Goal: Task Accomplishment & Management: Use online tool/utility

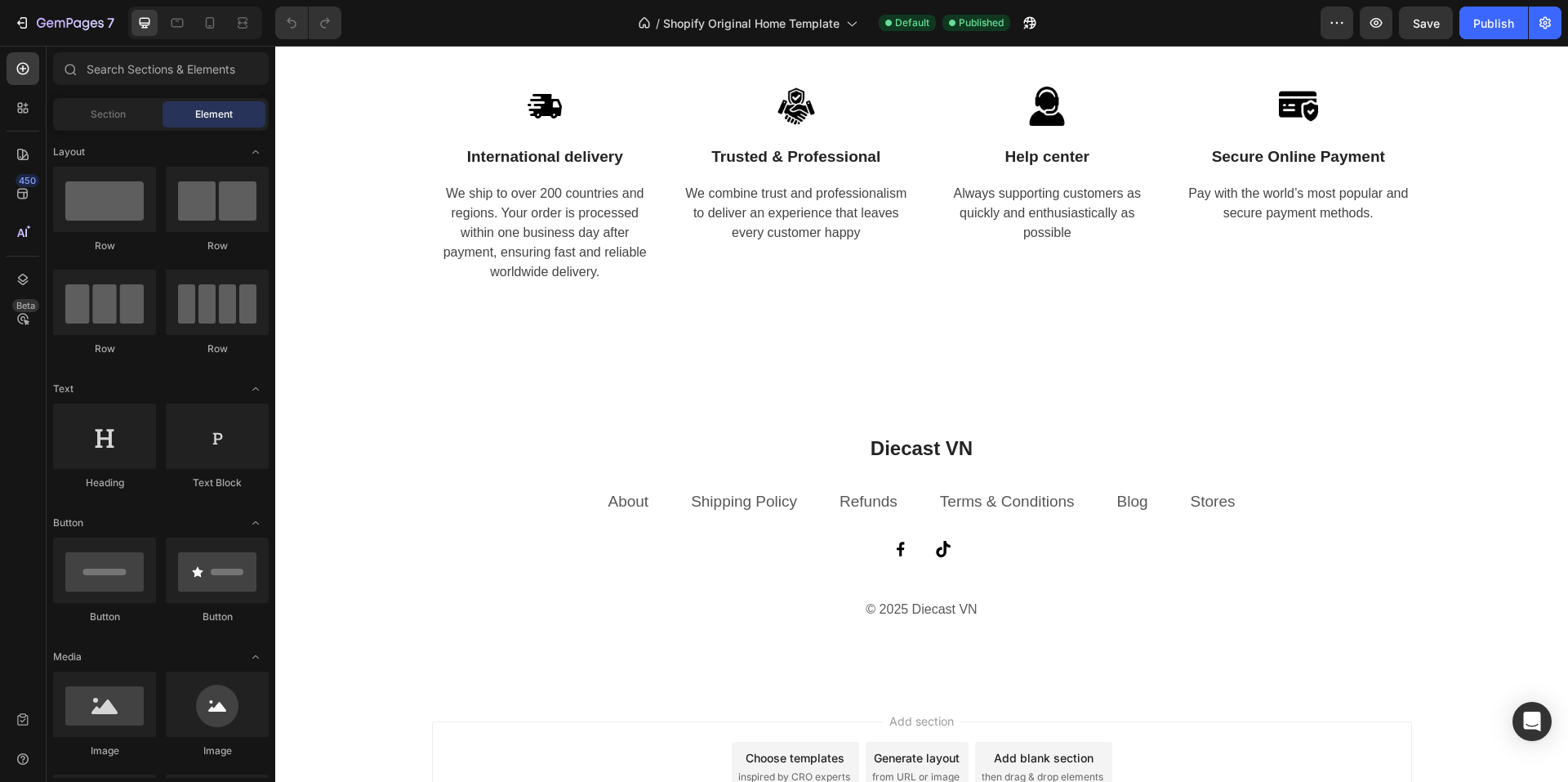
scroll to position [3667, 0]
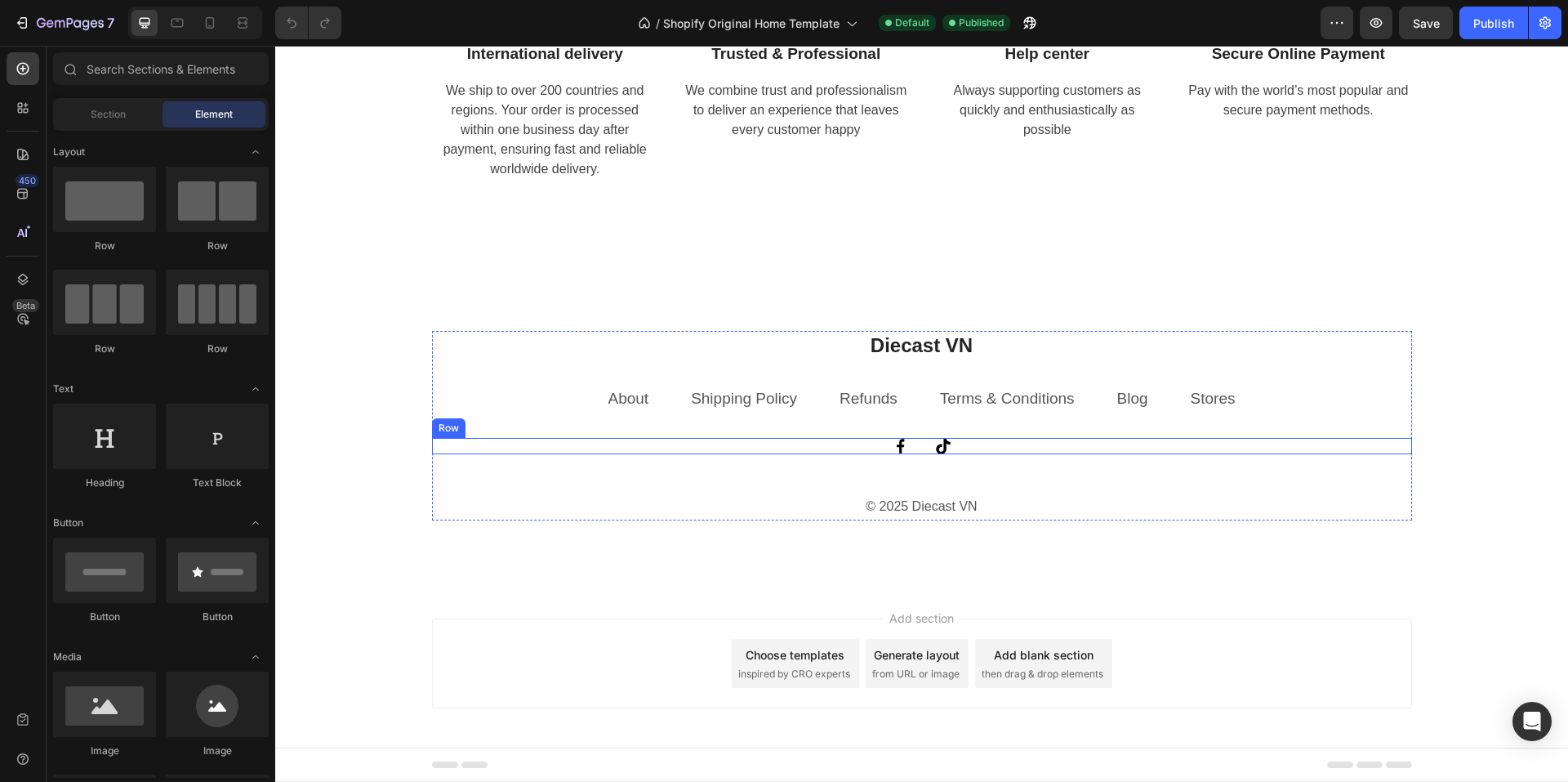
click at [873, 451] on div "Image Image Row" at bounding box center [922, 446] width 980 height 16
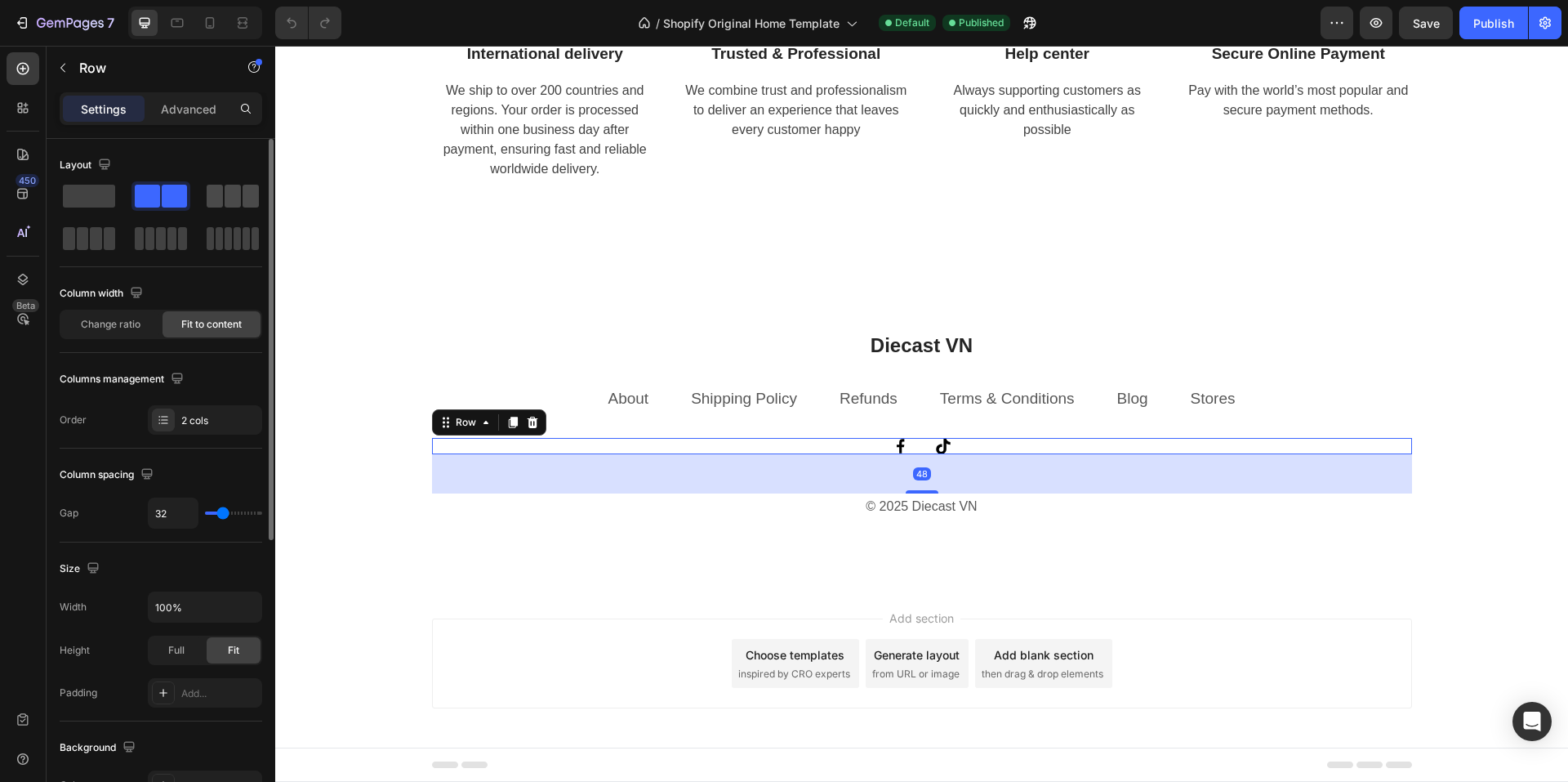
click at [243, 198] on span at bounding box center [251, 195] width 16 height 23
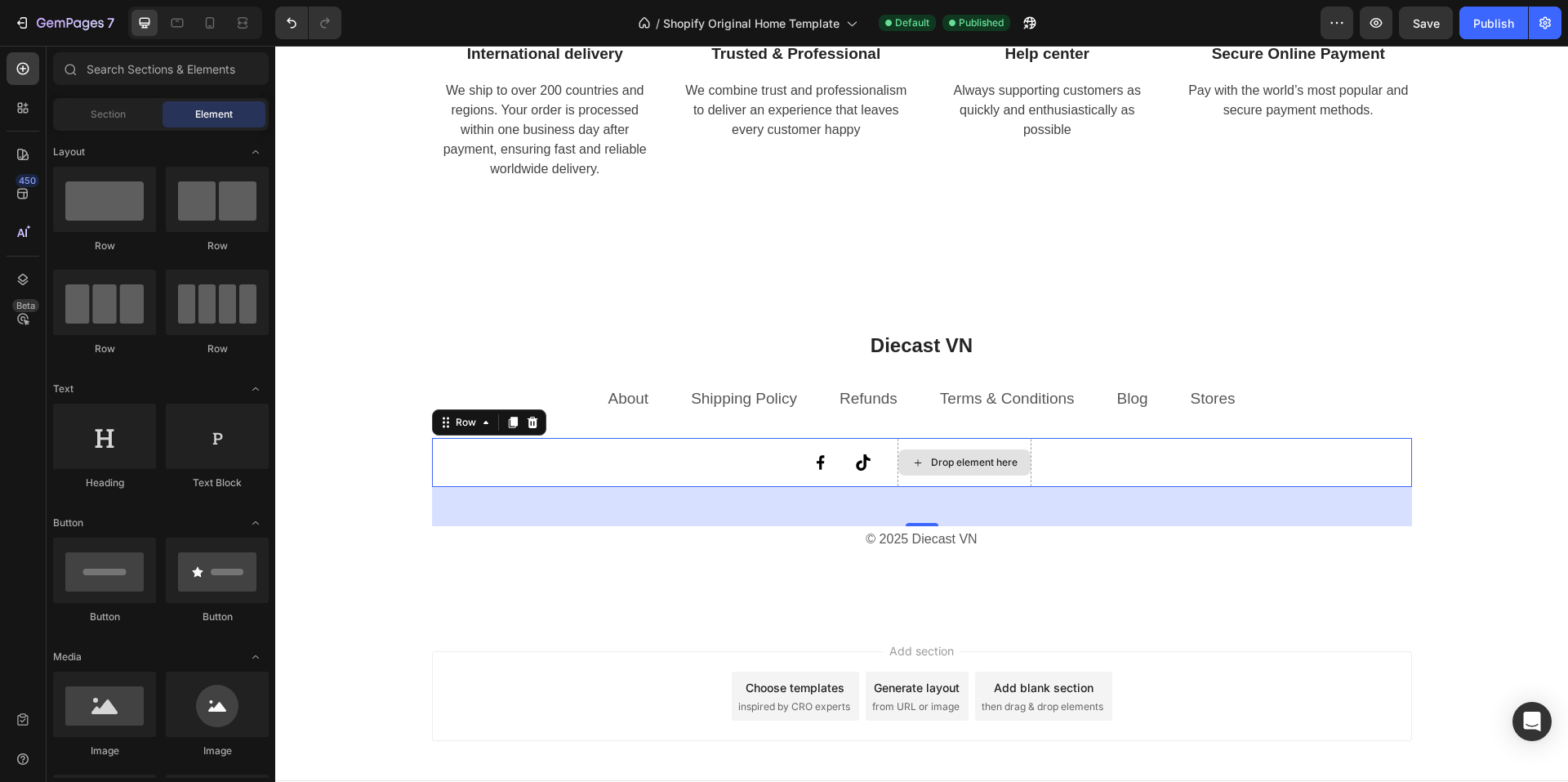
click at [915, 460] on icon at bounding box center [917, 463] width 13 height 14
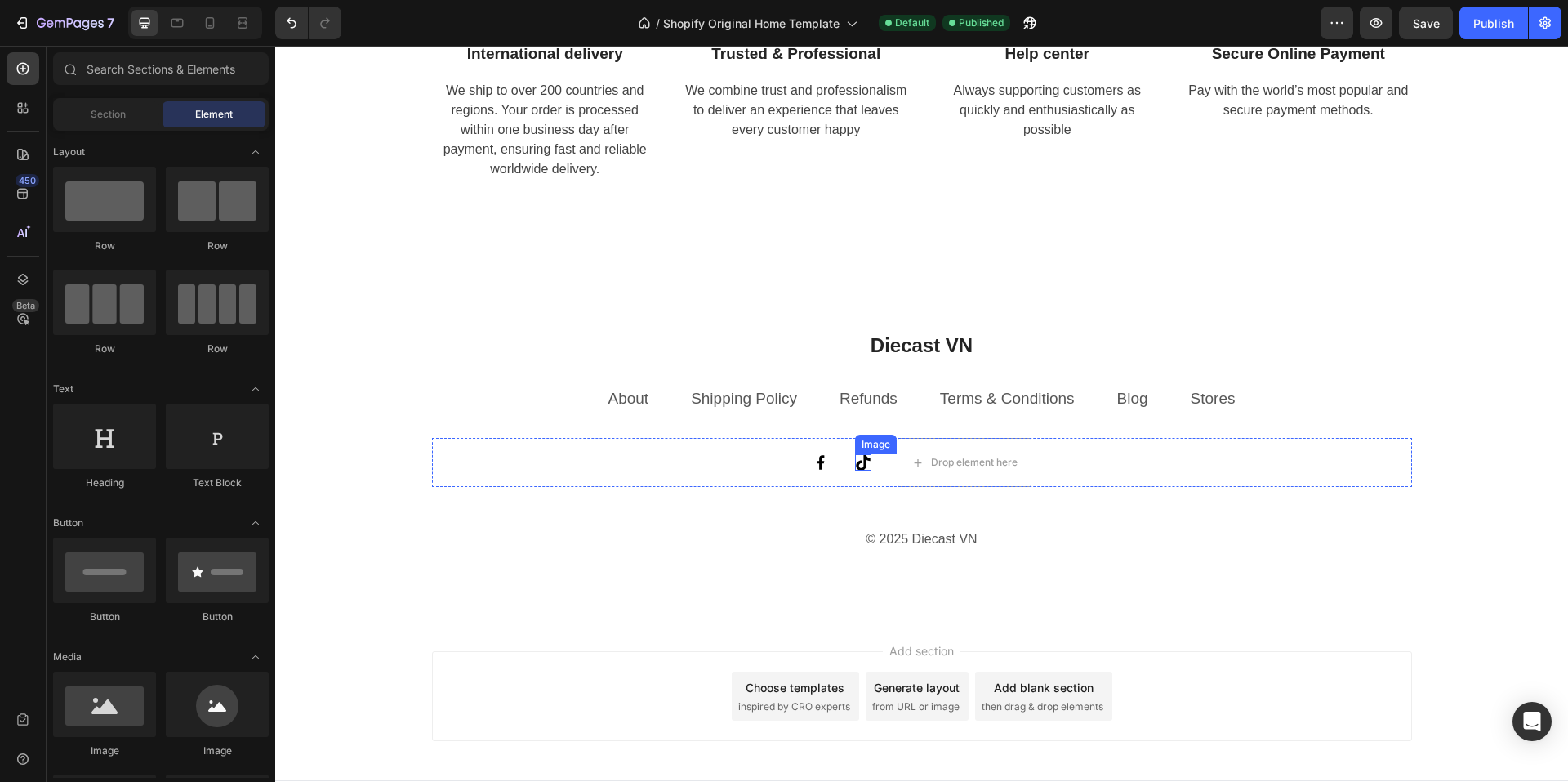
click at [856, 464] on div "Image" at bounding box center [863, 462] width 16 height 16
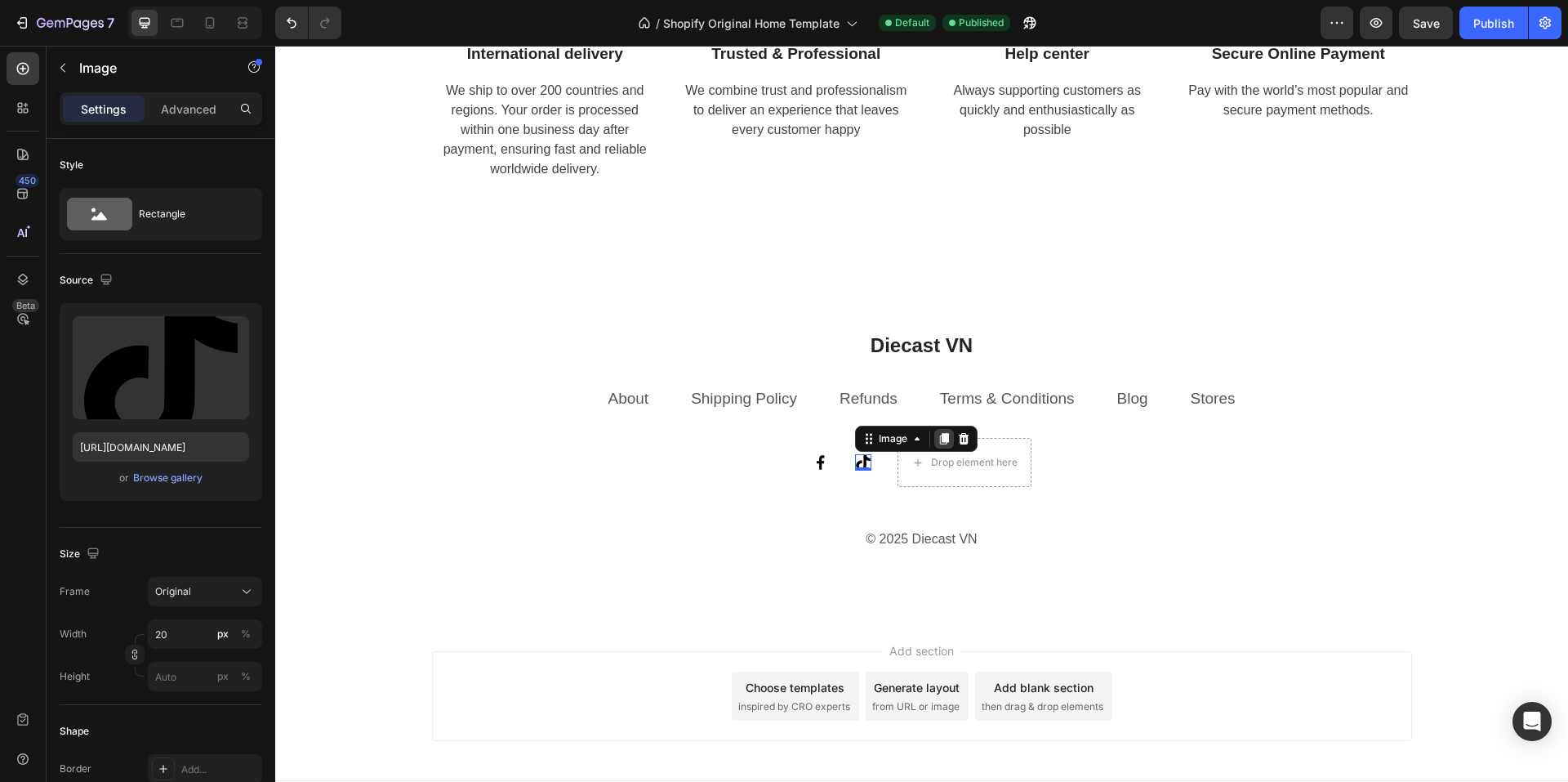
click at [938, 444] on icon at bounding box center [944, 438] width 13 height 13
drag, startPoint x: 856, startPoint y: 473, endPoint x: 920, endPoint y: 468, distance: 64.2
click at [920, 468] on div "Image Image Image 0 Drop element here Row" at bounding box center [922, 462] width 980 height 49
drag, startPoint x: 856, startPoint y: 468, endPoint x: 939, endPoint y: 466, distance: 83.0
click at [939, 466] on div "Image Image Image 0 Image 0 Drop element here Row" at bounding box center [922, 462] width 980 height 49
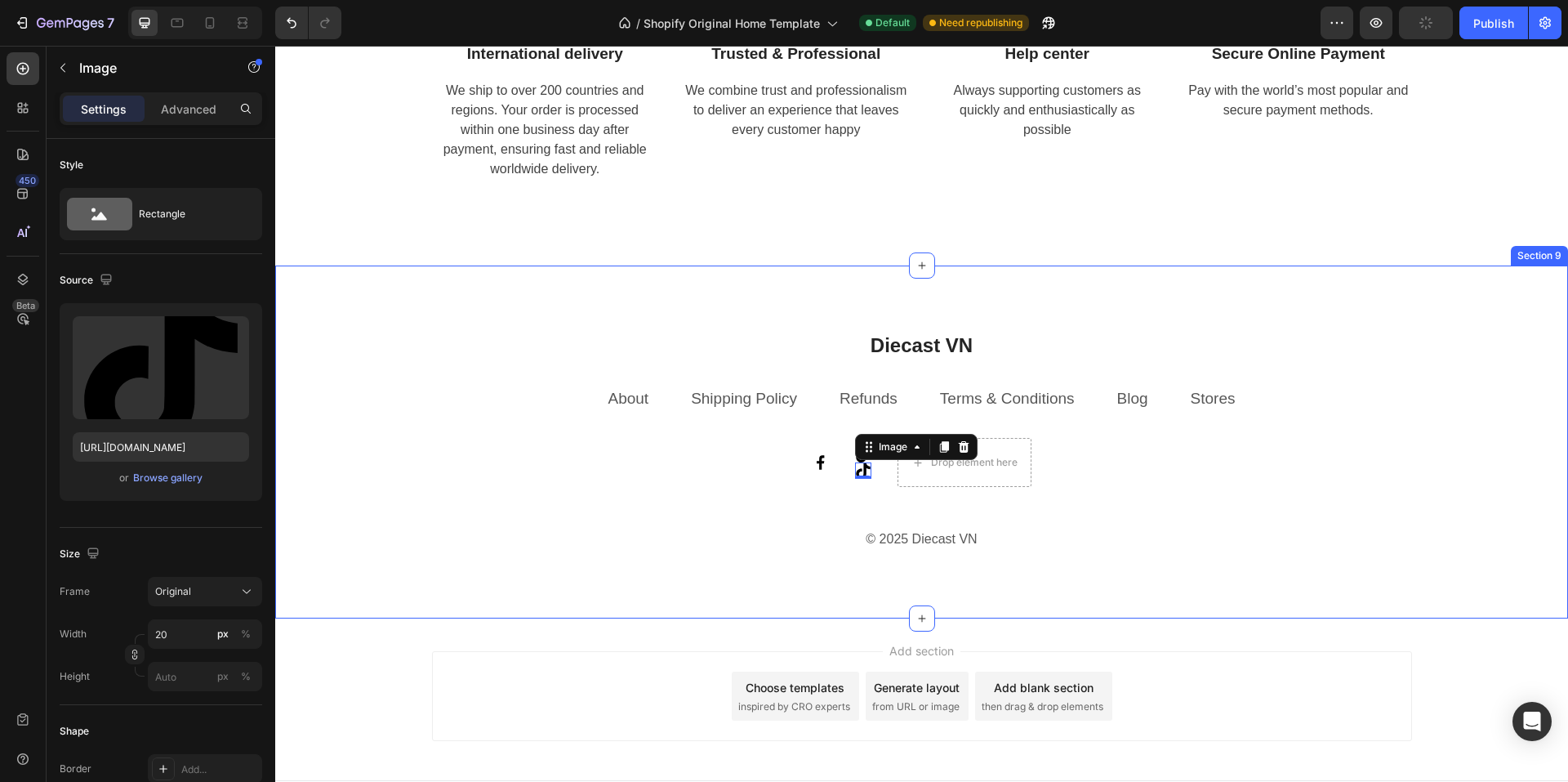
click at [799, 585] on div "Diecast VN Heading About Text block Shipping Policy Text block Refunds Text blo…" at bounding box center [921, 442] width 1292 height 354
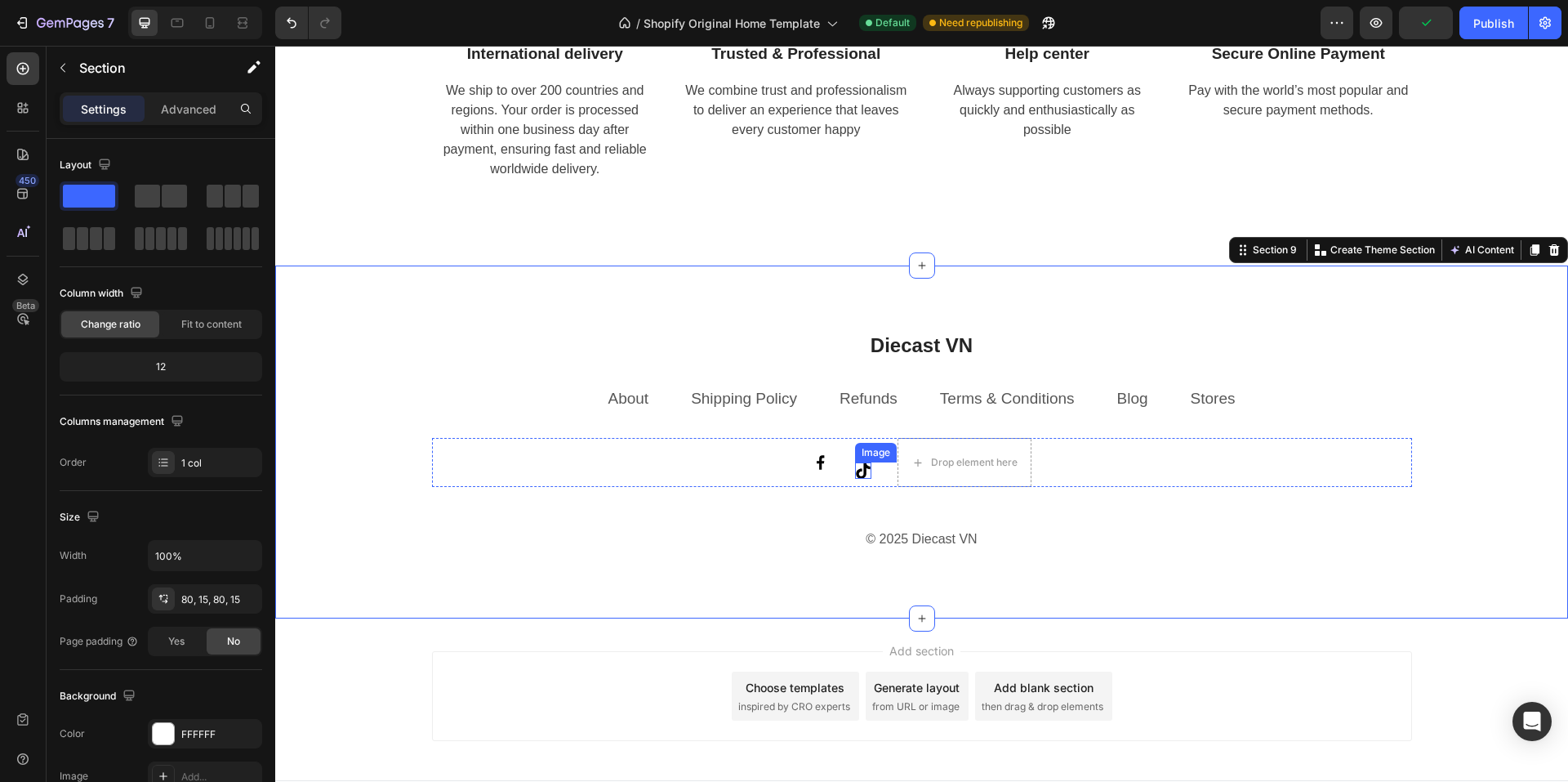
click at [858, 471] on img at bounding box center [863, 470] width 16 height 16
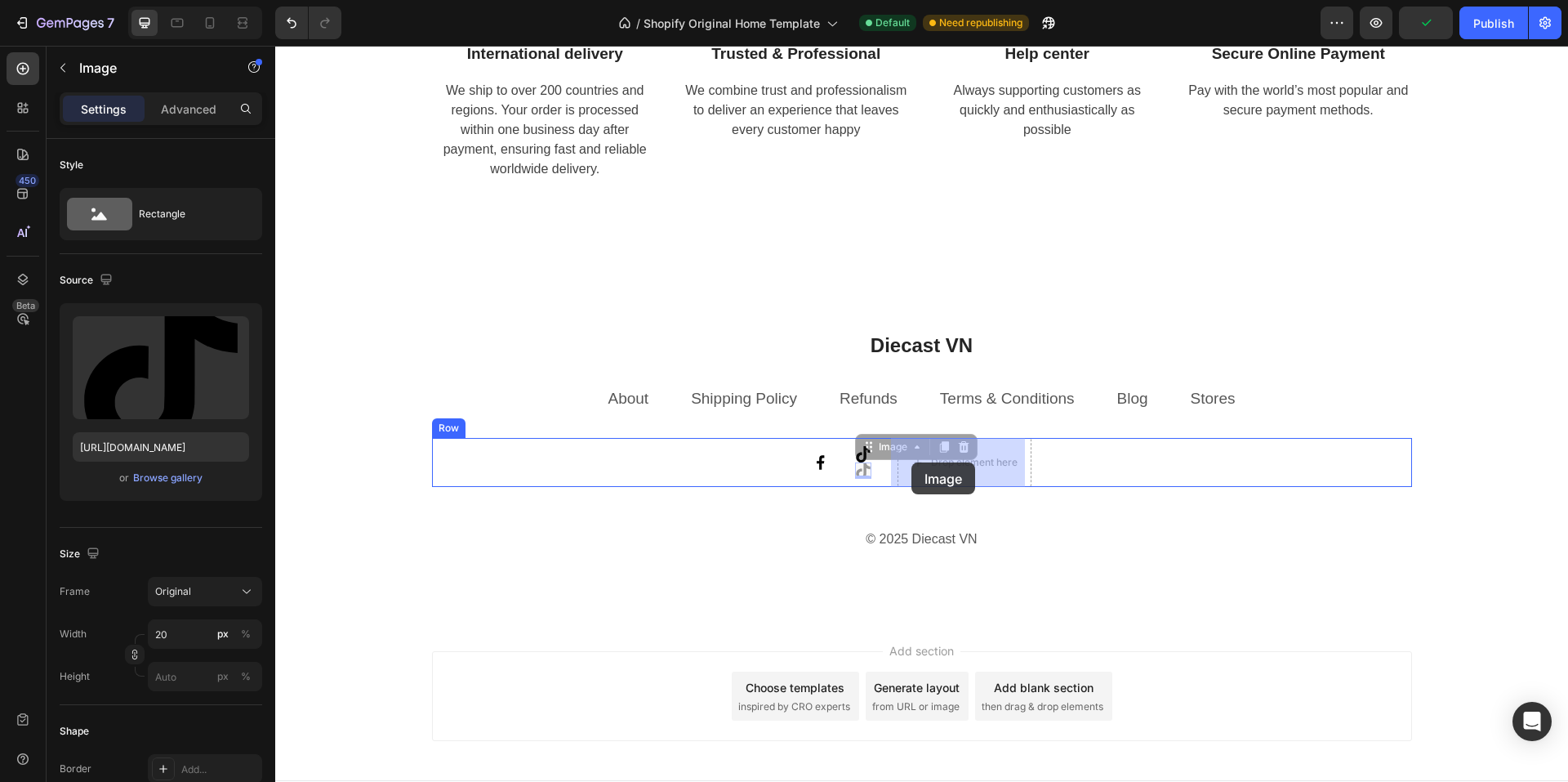
drag, startPoint x: 852, startPoint y: 466, endPoint x: 911, endPoint y: 462, distance: 59.1
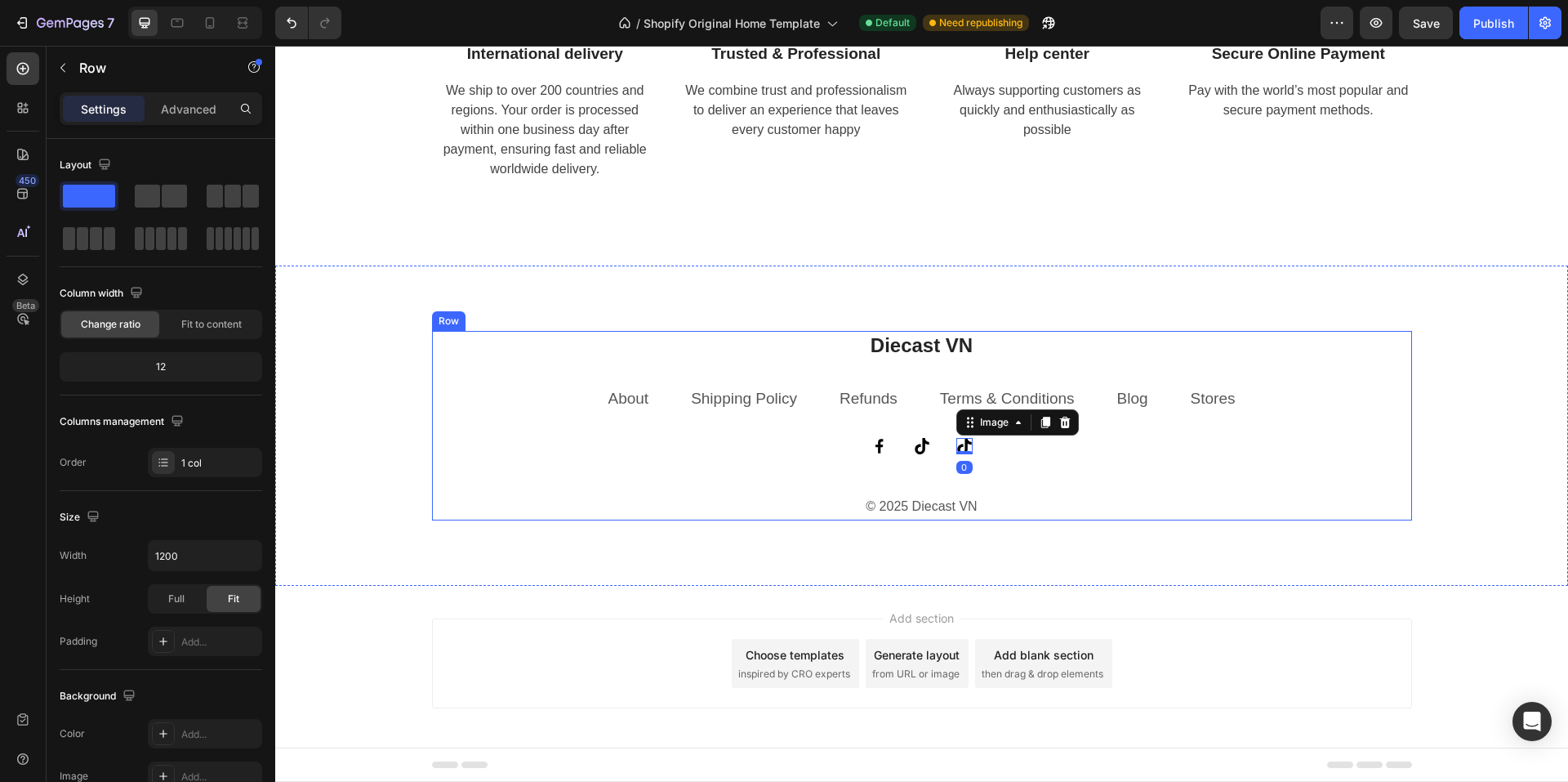
click at [1016, 475] on div "Diecast VN Heading About Text block Shipping Policy Text block Refunds Text blo…" at bounding box center [922, 425] width 980 height 190
click at [959, 443] on img at bounding box center [964, 446] width 16 height 16
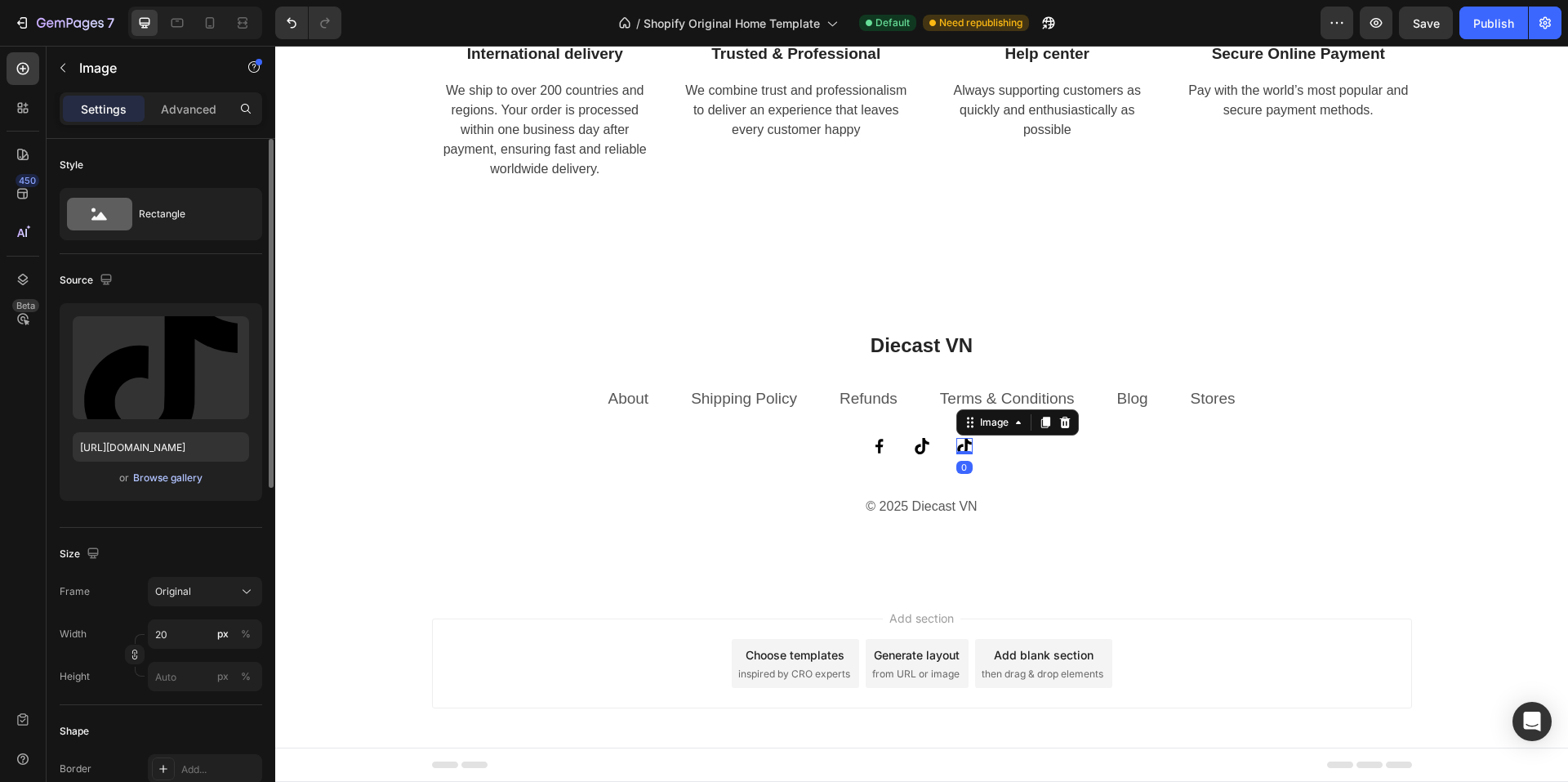
click at [159, 479] on div "Browse gallery" at bounding box center [168, 477] width 70 height 15
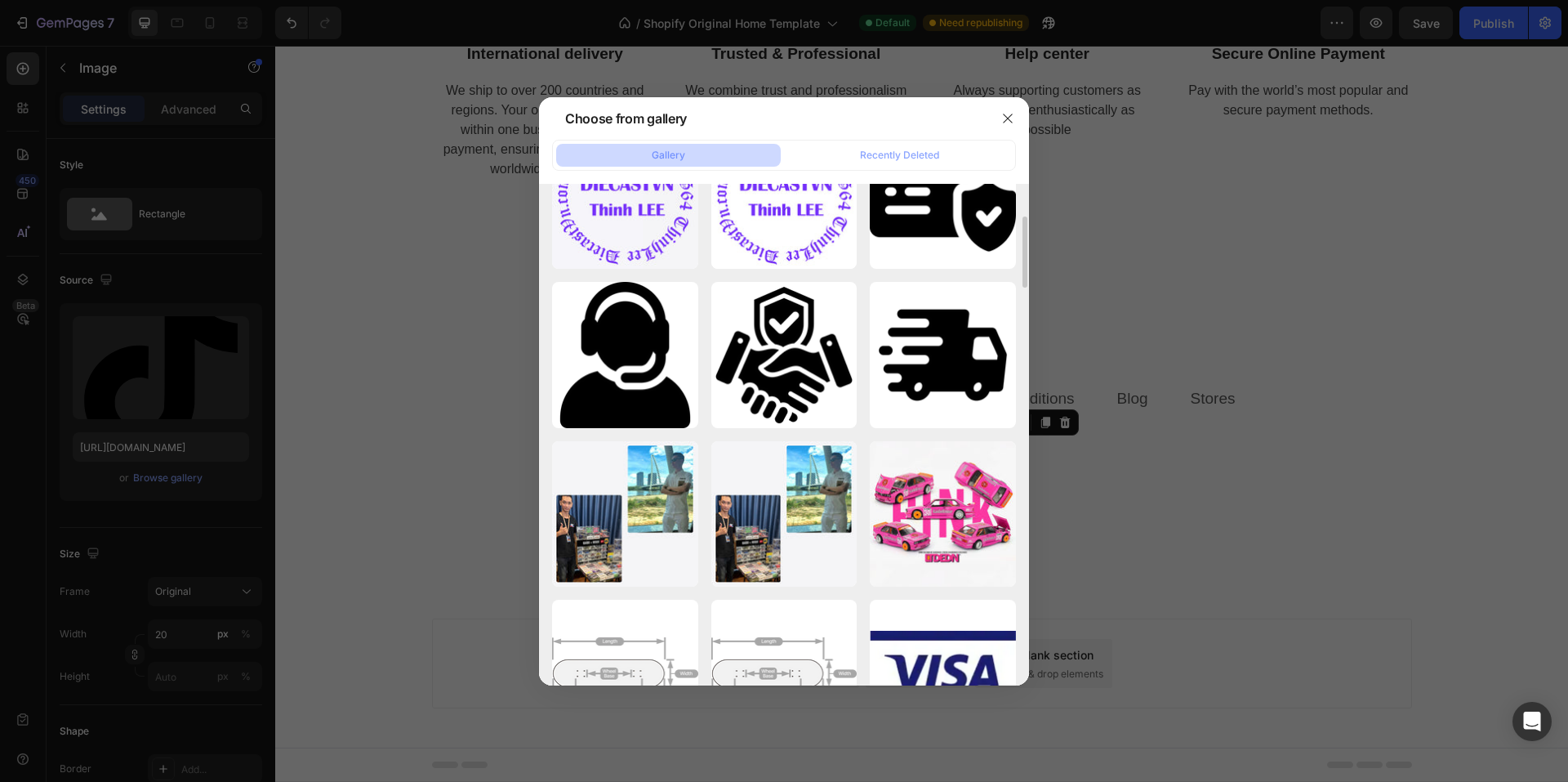
scroll to position [0, 0]
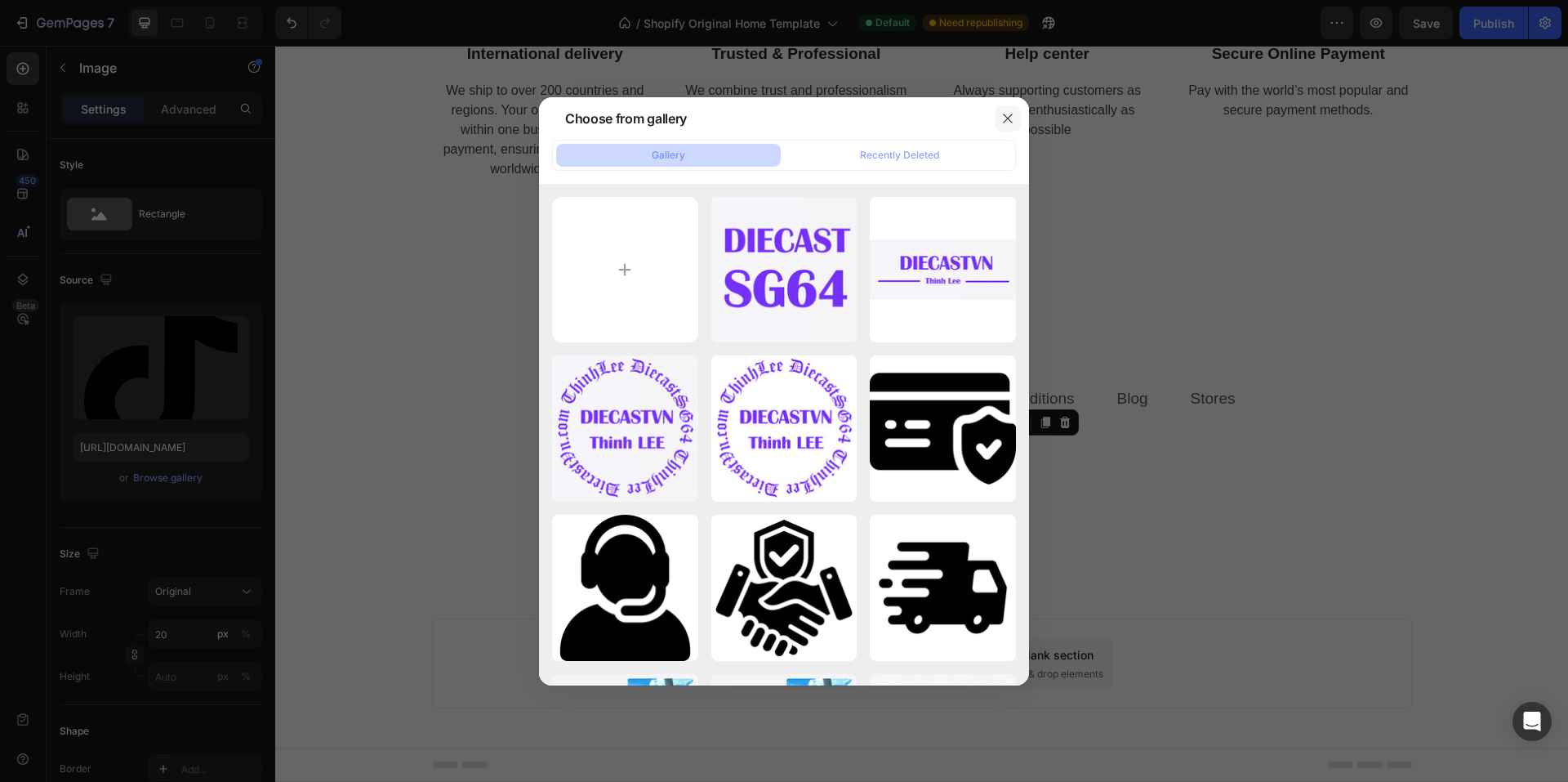
click at [1002, 121] on icon "button" at bounding box center [1008, 118] width 13 height 13
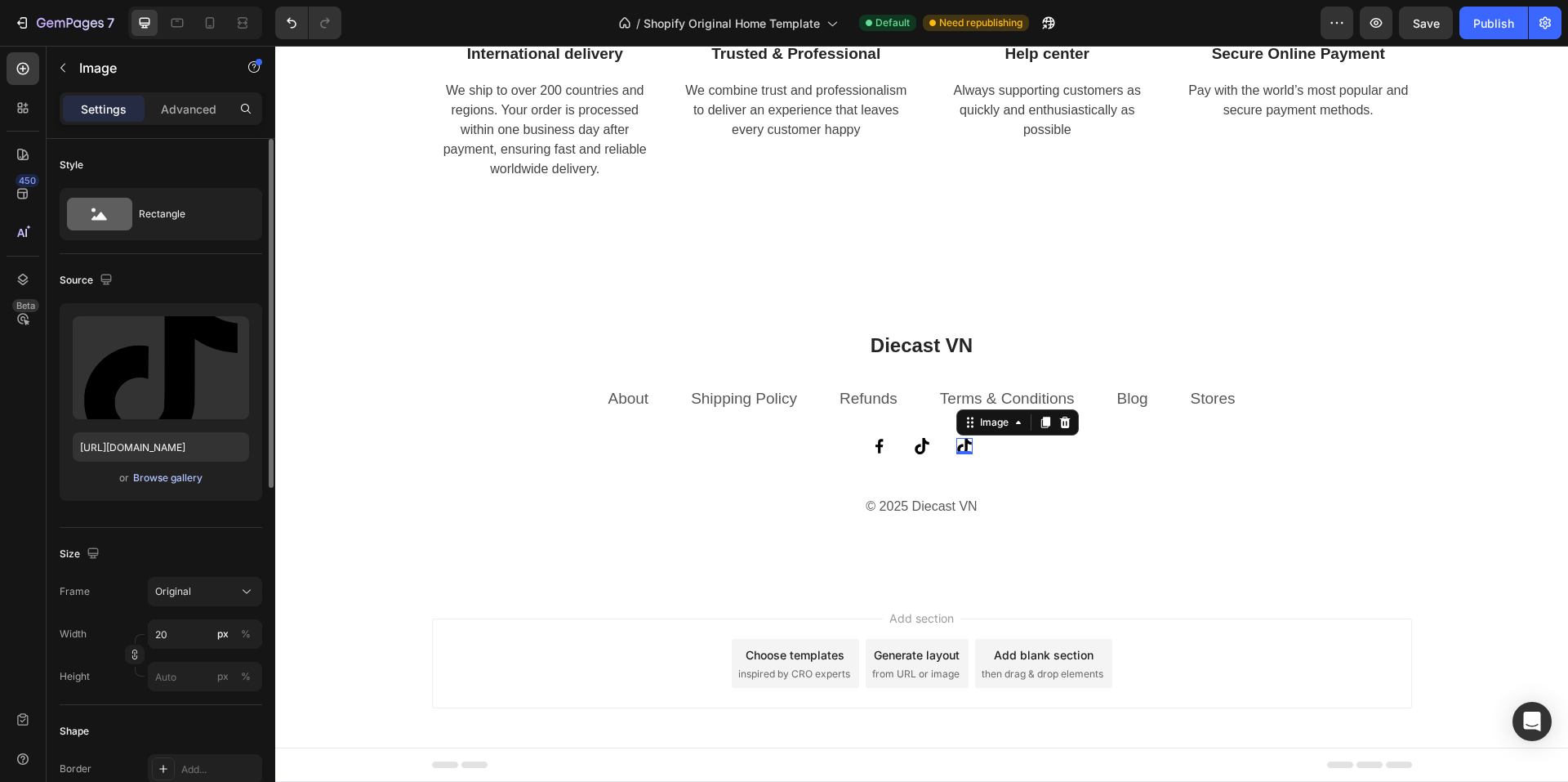
click at [151, 480] on div "Browse gallery" at bounding box center [168, 477] width 70 height 15
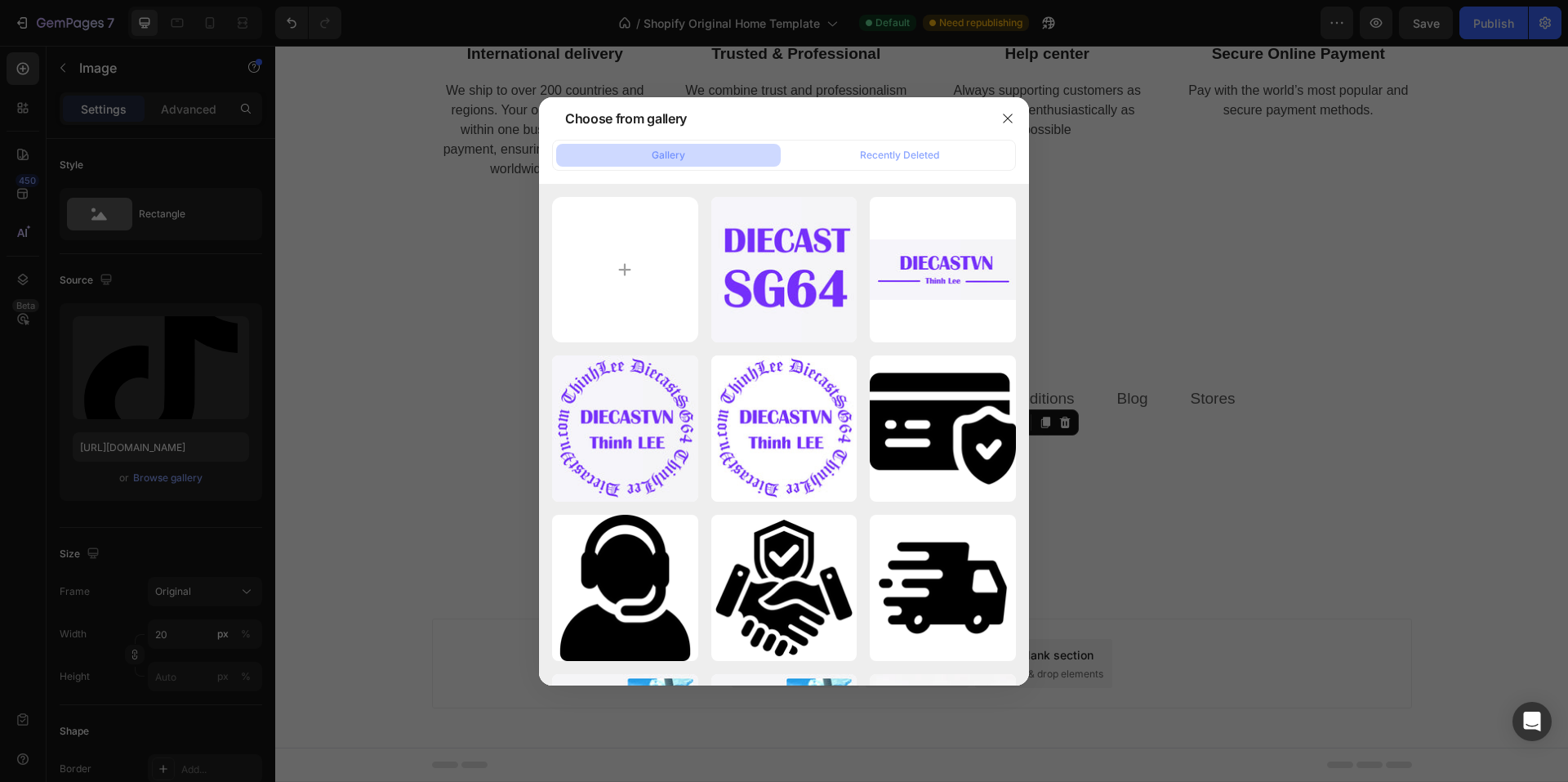
click at [181, 339] on div at bounding box center [784, 391] width 1568 height 782
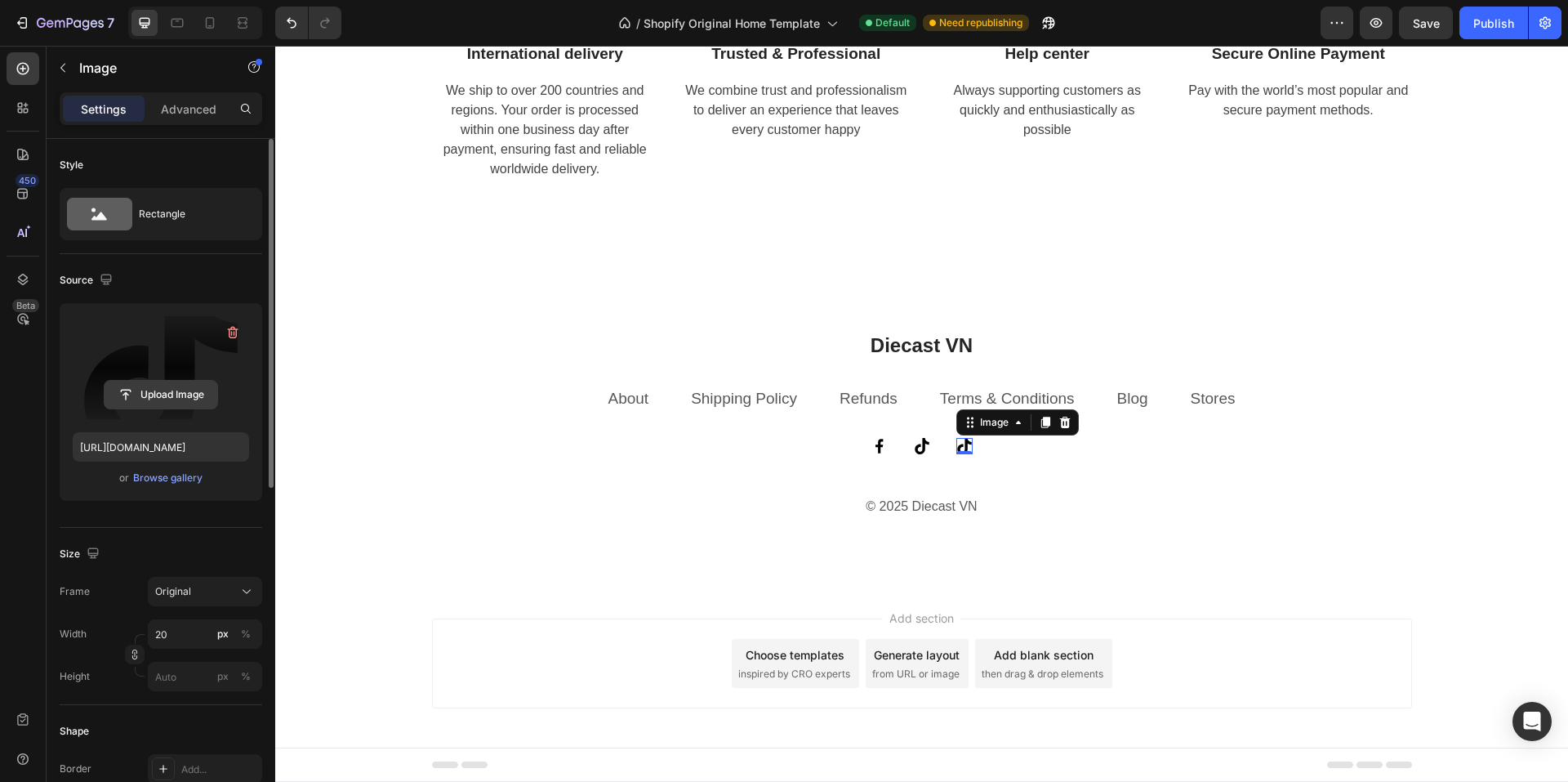
click at [161, 399] on input "file" at bounding box center [160, 394] width 112 height 28
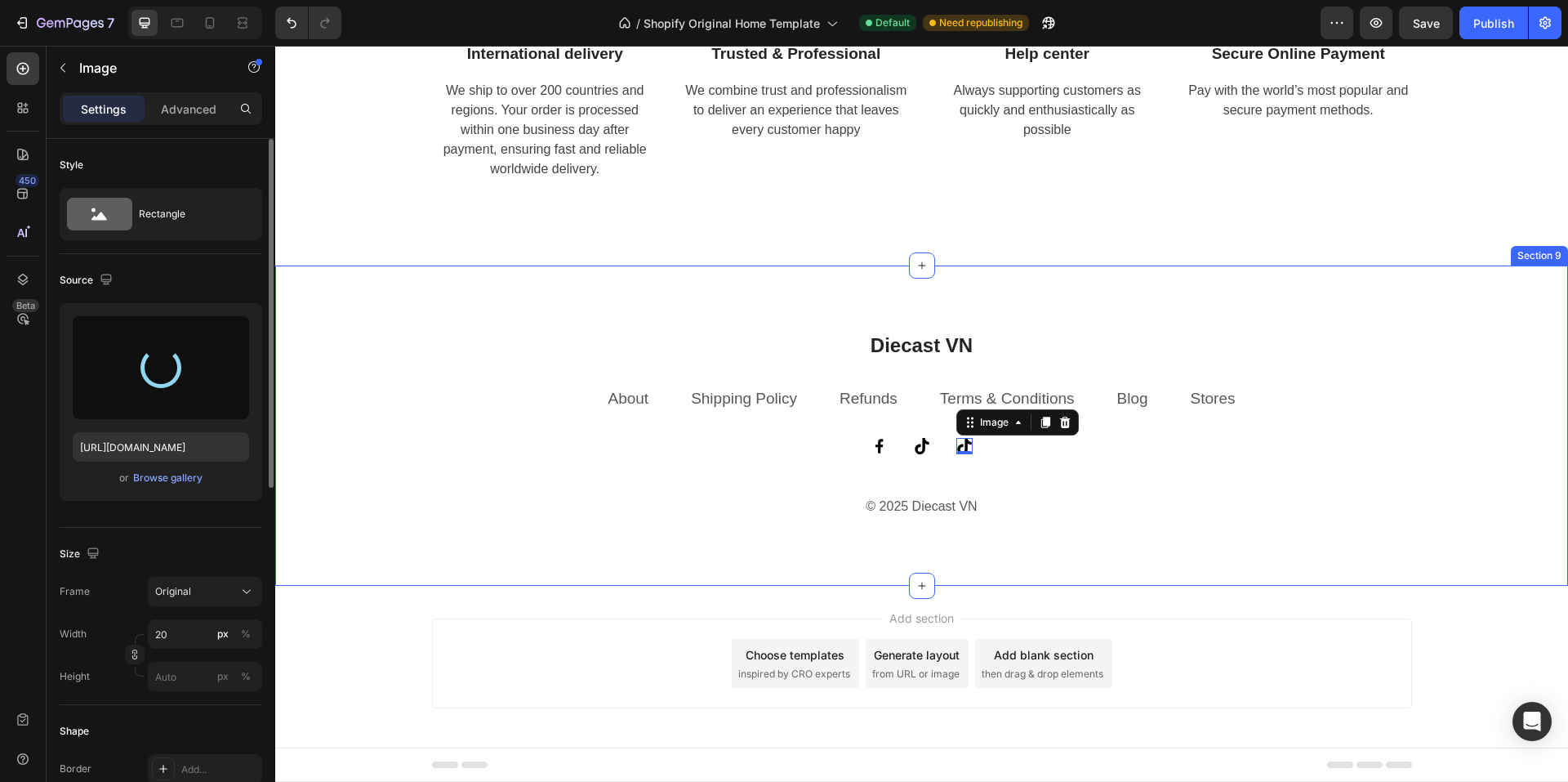
type input "[URL][DOMAIN_NAME]"
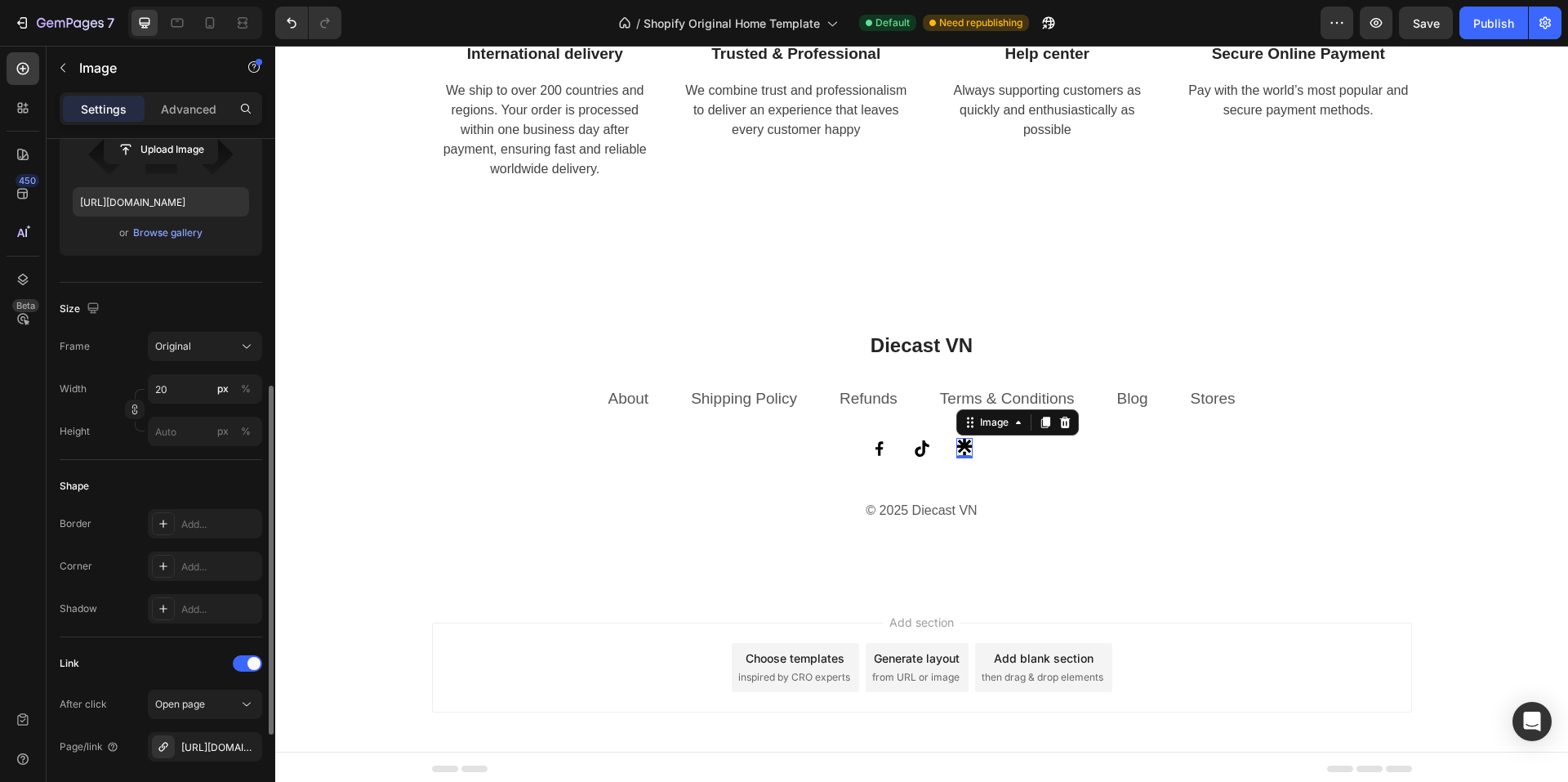
scroll to position [327, 0]
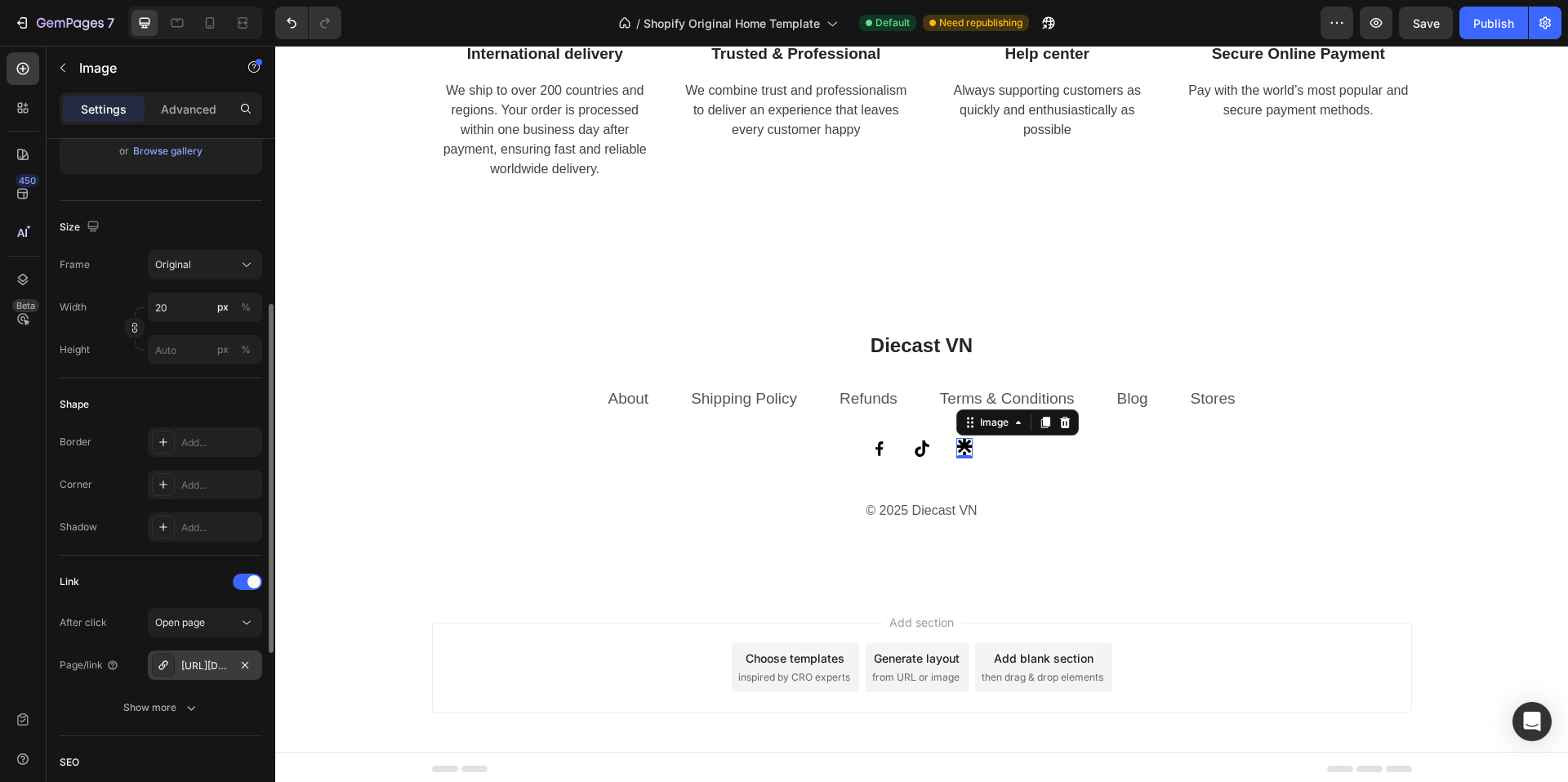
click at [211, 664] on div "[URL][DOMAIN_NAME]" at bounding box center [205, 665] width 48 height 15
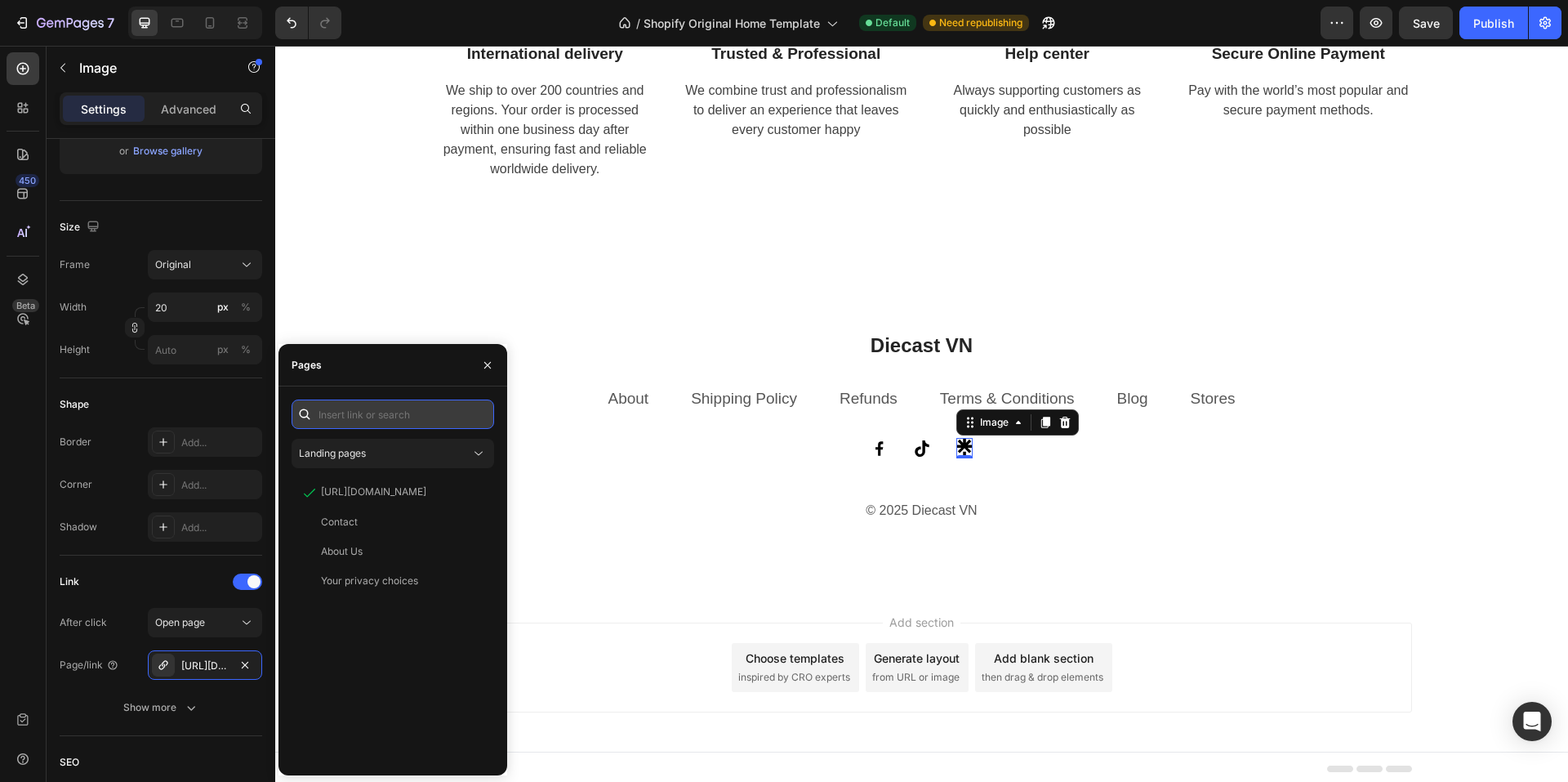
click at [389, 414] on input "text" at bounding box center [392, 414] width 202 height 30
paste input "[URL][DOMAIN_NAME]"
type input "[URL][DOMAIN_NAME]"
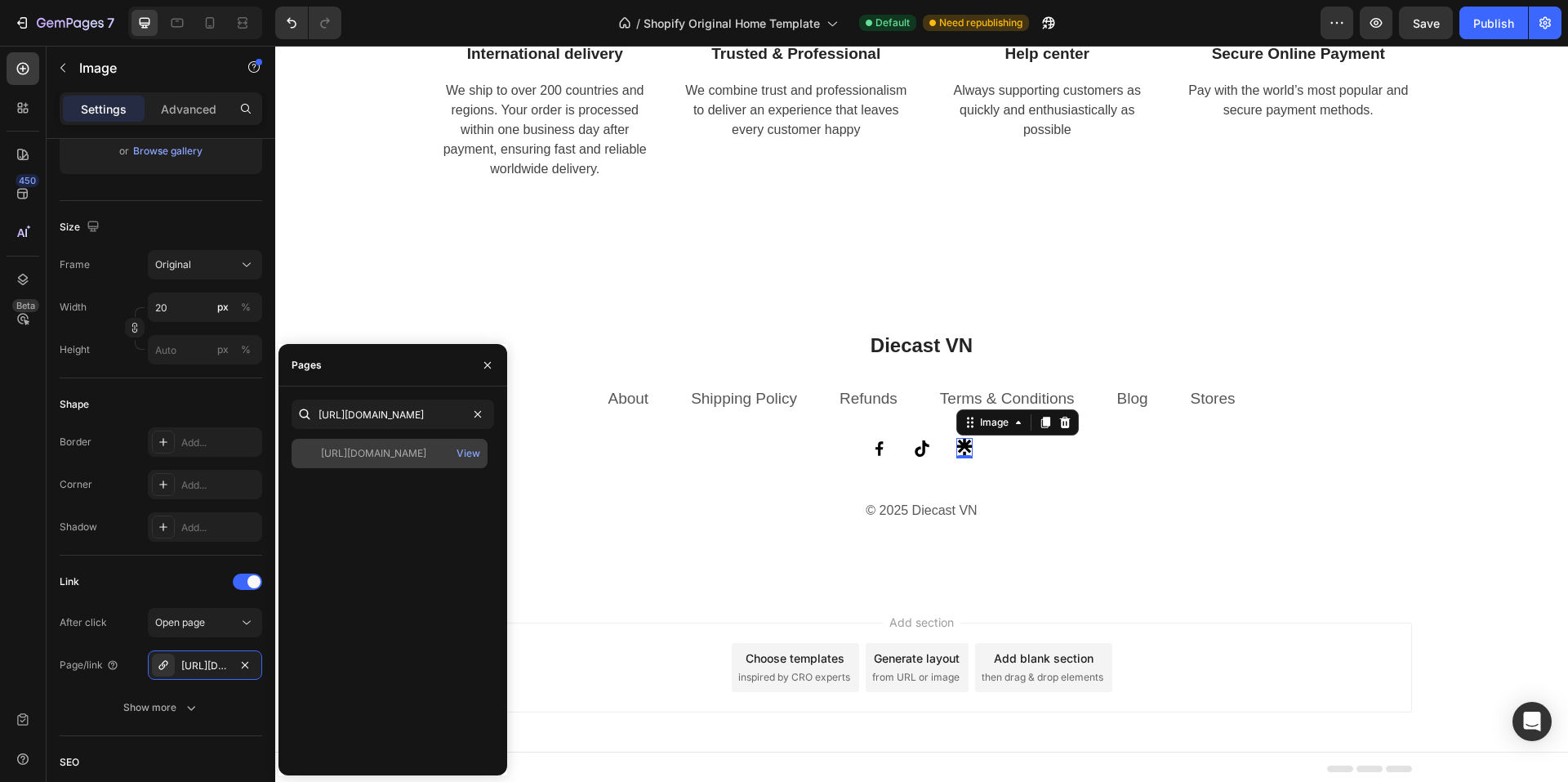
click at [373, 454] on div "[URL][DOMAIN_NAME]" at bounding box center [373, 453] width 106 height 15
click at [571, 658] on div "Add section Choose templates inspired by CRO experts Generate layout from URL o…" at bounding box center [922, 667] width 980 height 90
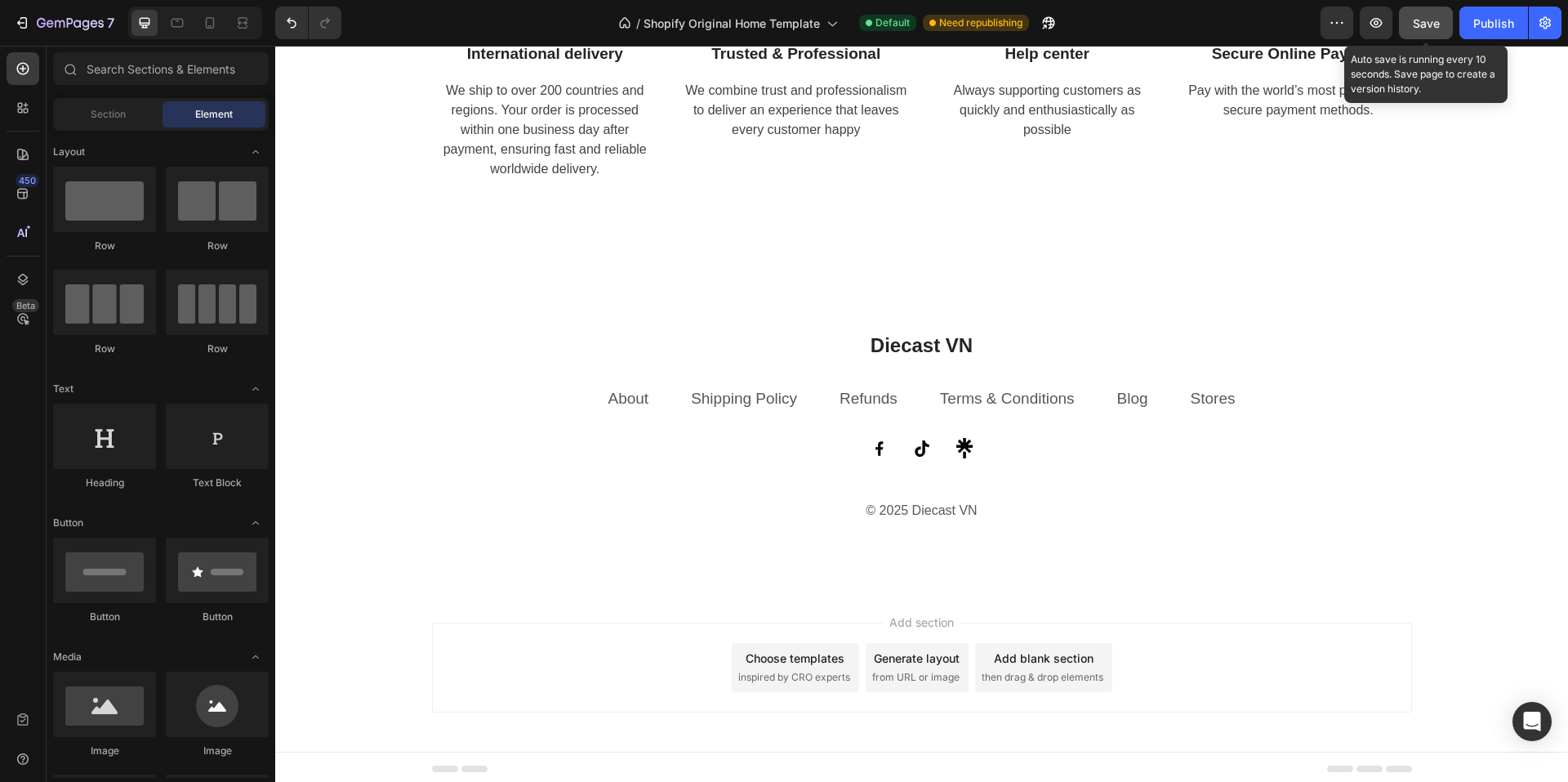
click at [1432, 21] on span "Save" at bounding box center [1426, 23] width 27 height 14
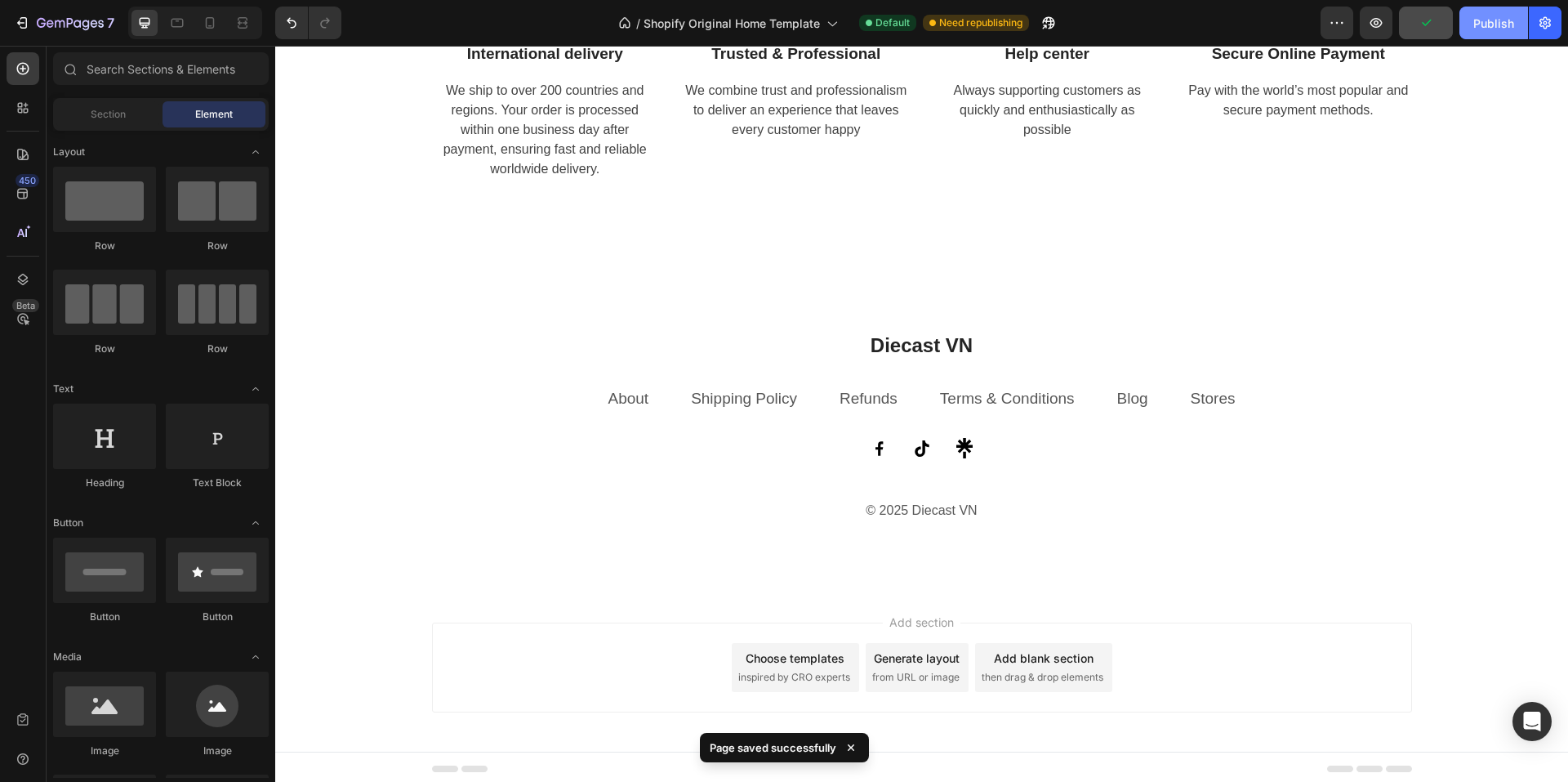
click at [1499, 30] on div "Publish" at bounding box center [1493, 23] width 41 height 17
